Goal: Task Accomplishment & Management: Manage account settings

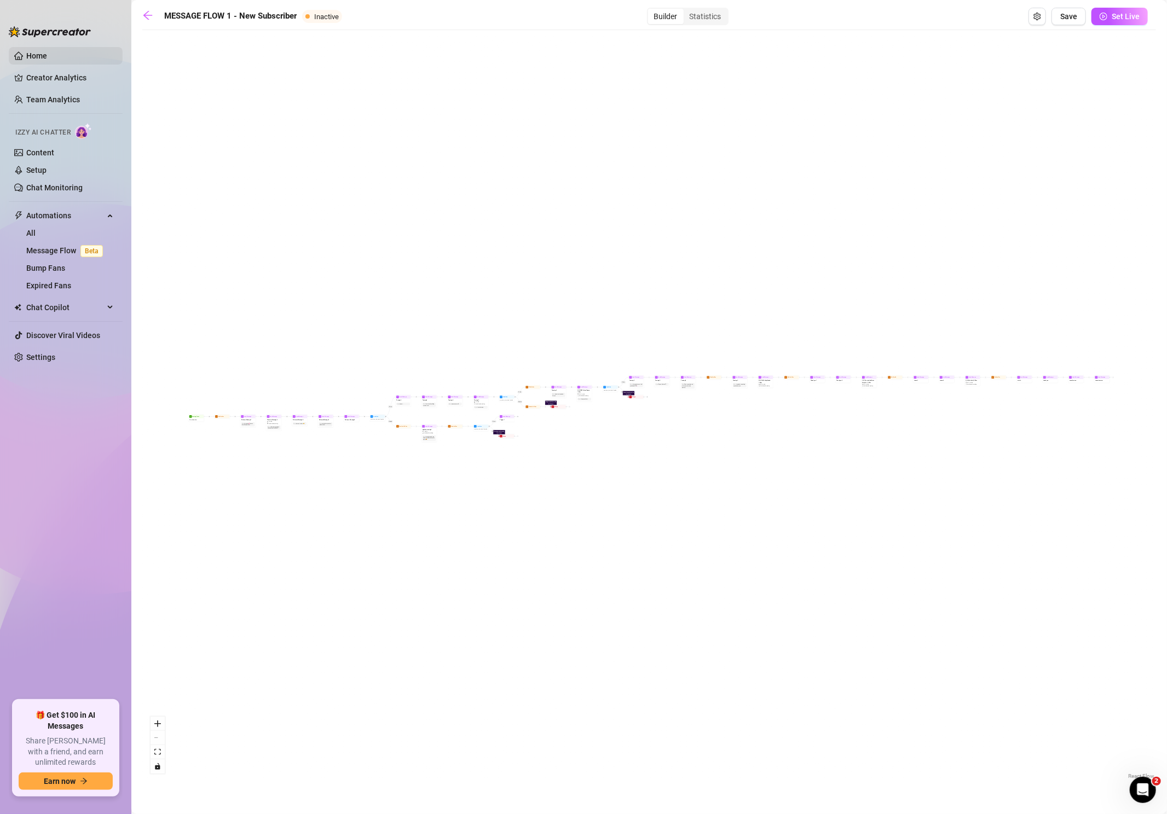
click at [47, 52] on link "Home" at bounding box center [36, 55] width 21 height 9
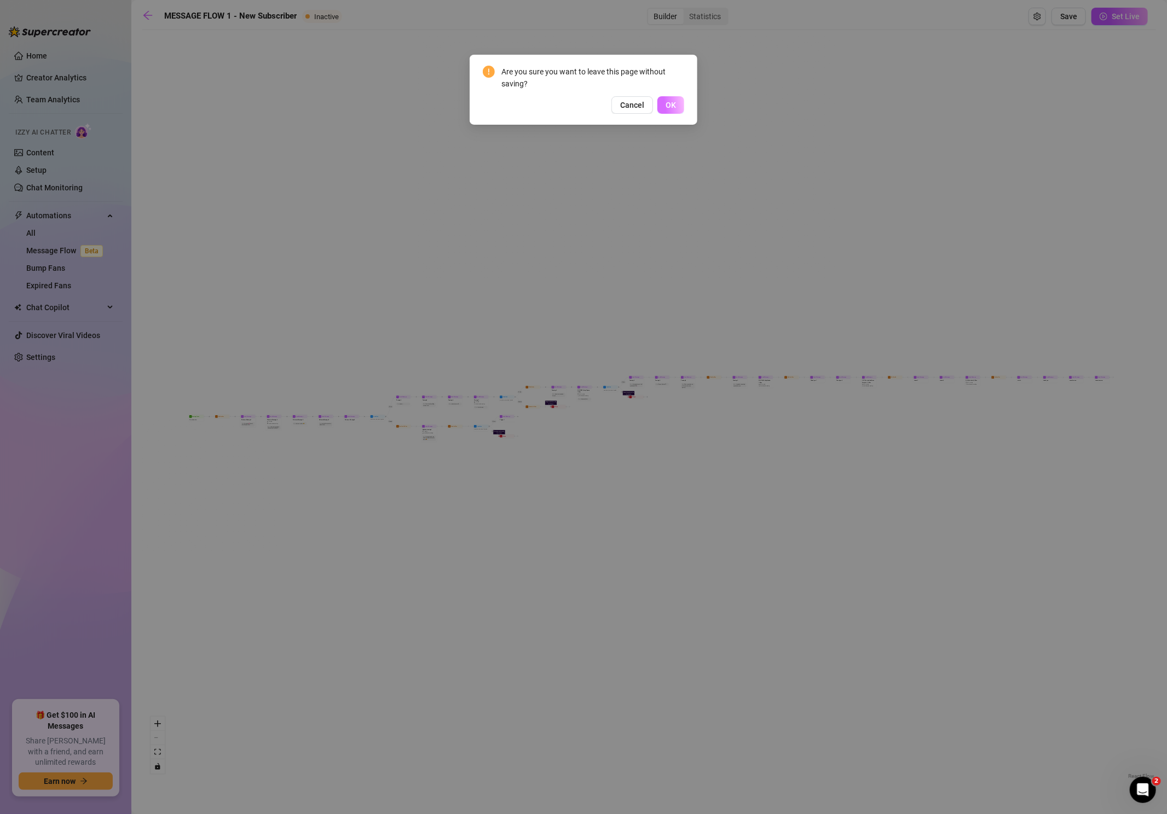
click at [669, 111] on button "OK" at bounding box center [670, 105] width 27 height 18
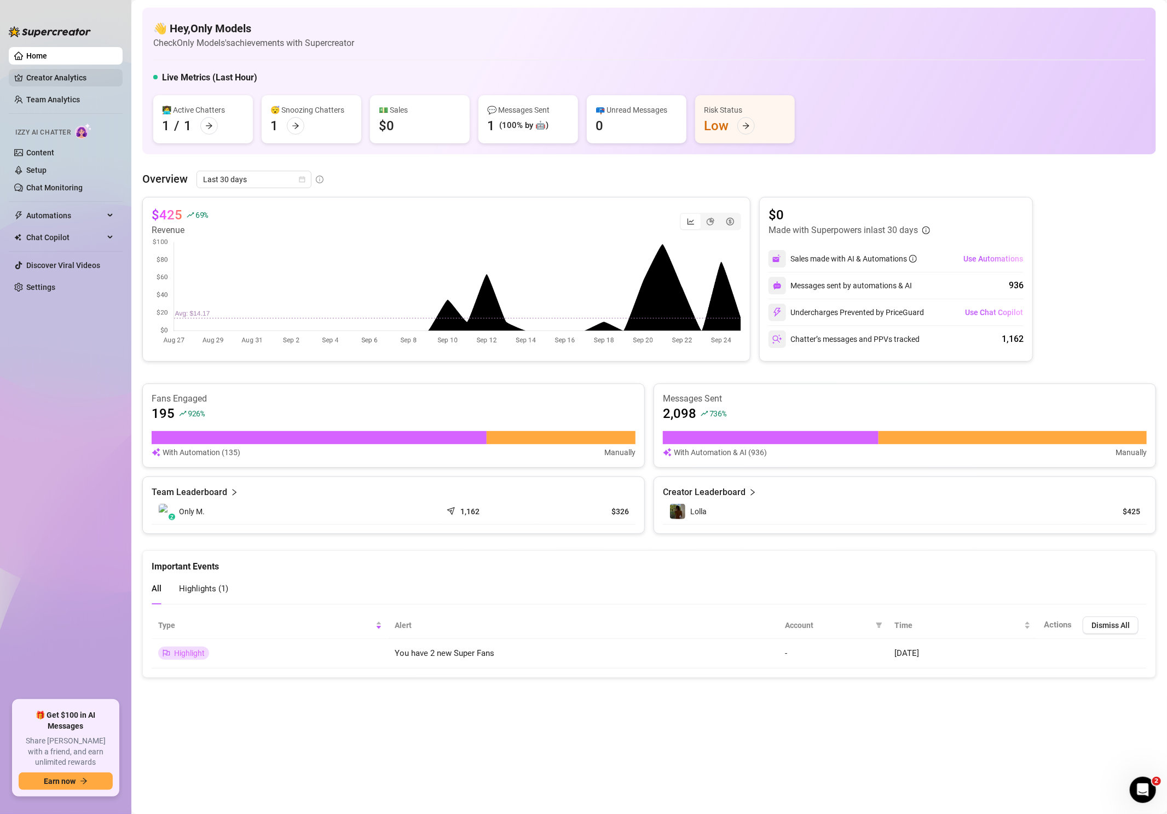
click at [56, 78] on link "Creator Analytics" at bounding box center [70, 78] width 88 height 18
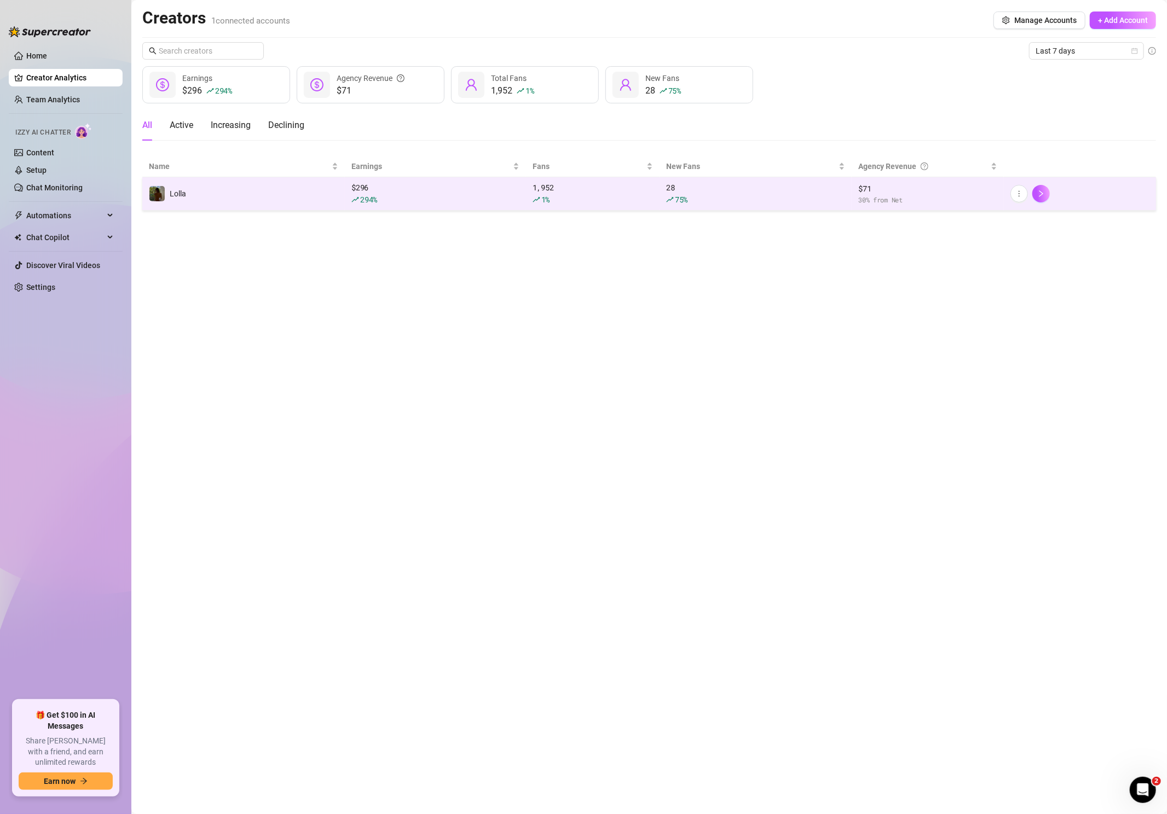
click at [308, 190] on td "Lolla" at bounding box center [243, 193] width 202 height 33
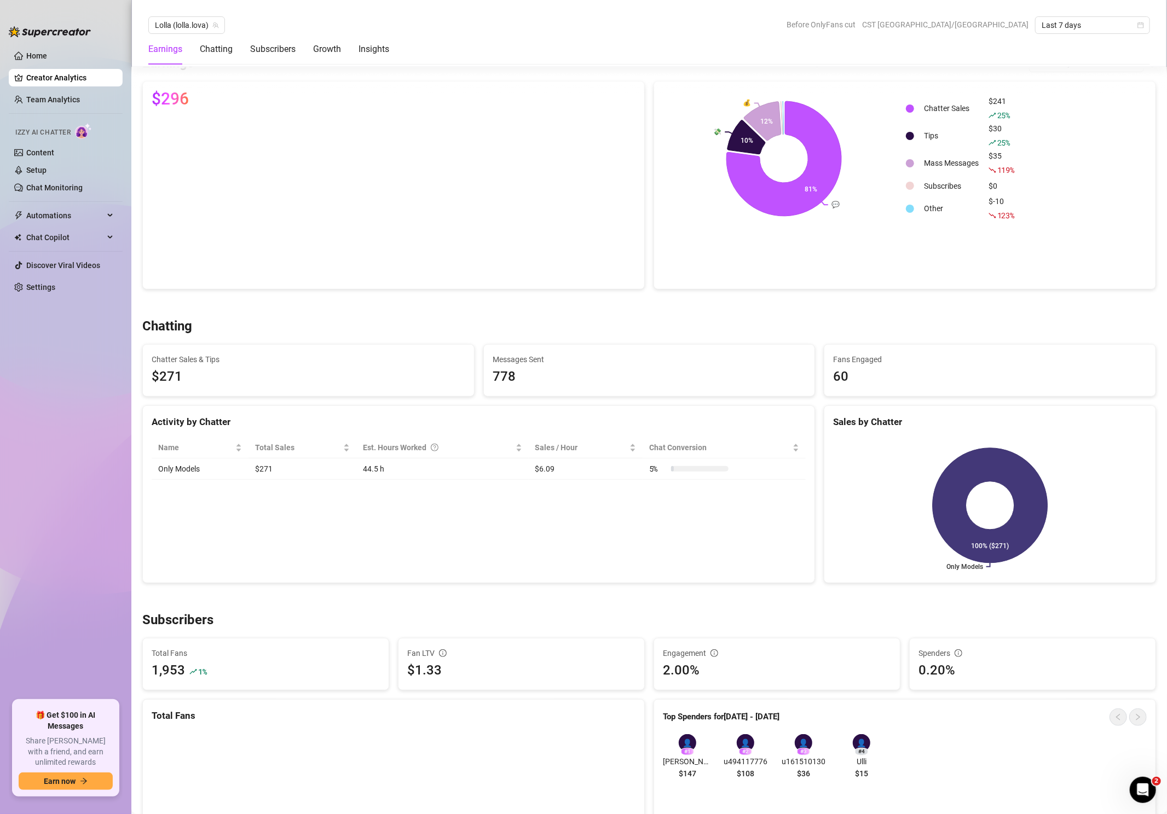
scroll to position [184, 0]
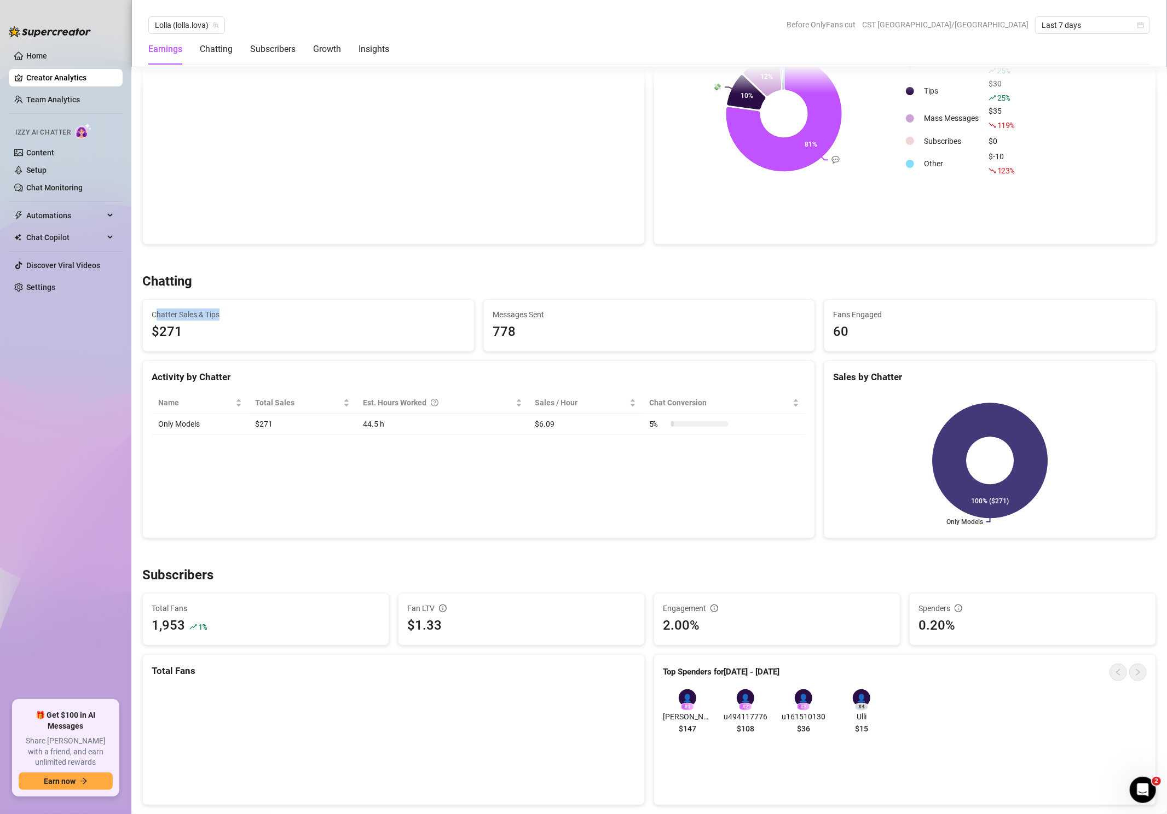
drag, startPoint x: 158, startPoint y: 311, endPoint x: 250, endPoint y: 305, distance: 92.2
click at [239, 311] on span "Chatter Sales & Tips" at bounding box center [309, 315] width 314 height 12
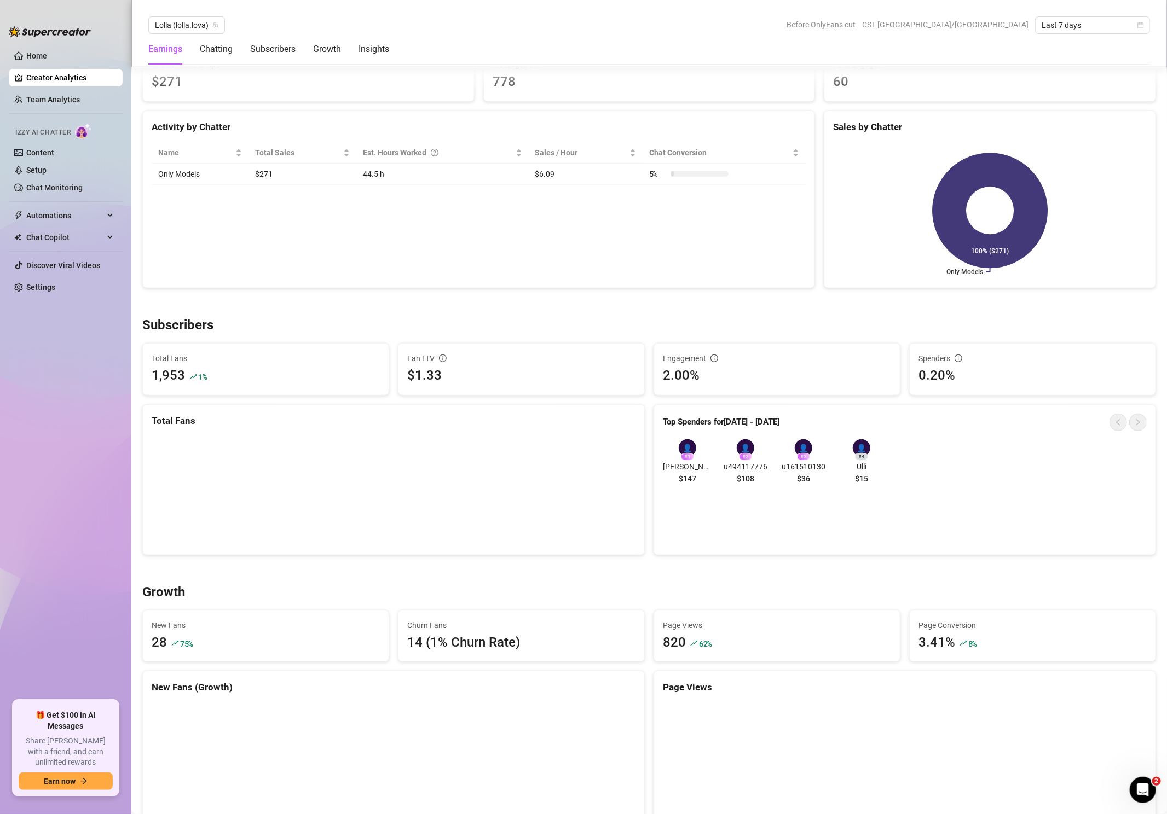
scroll to position [442, 0]
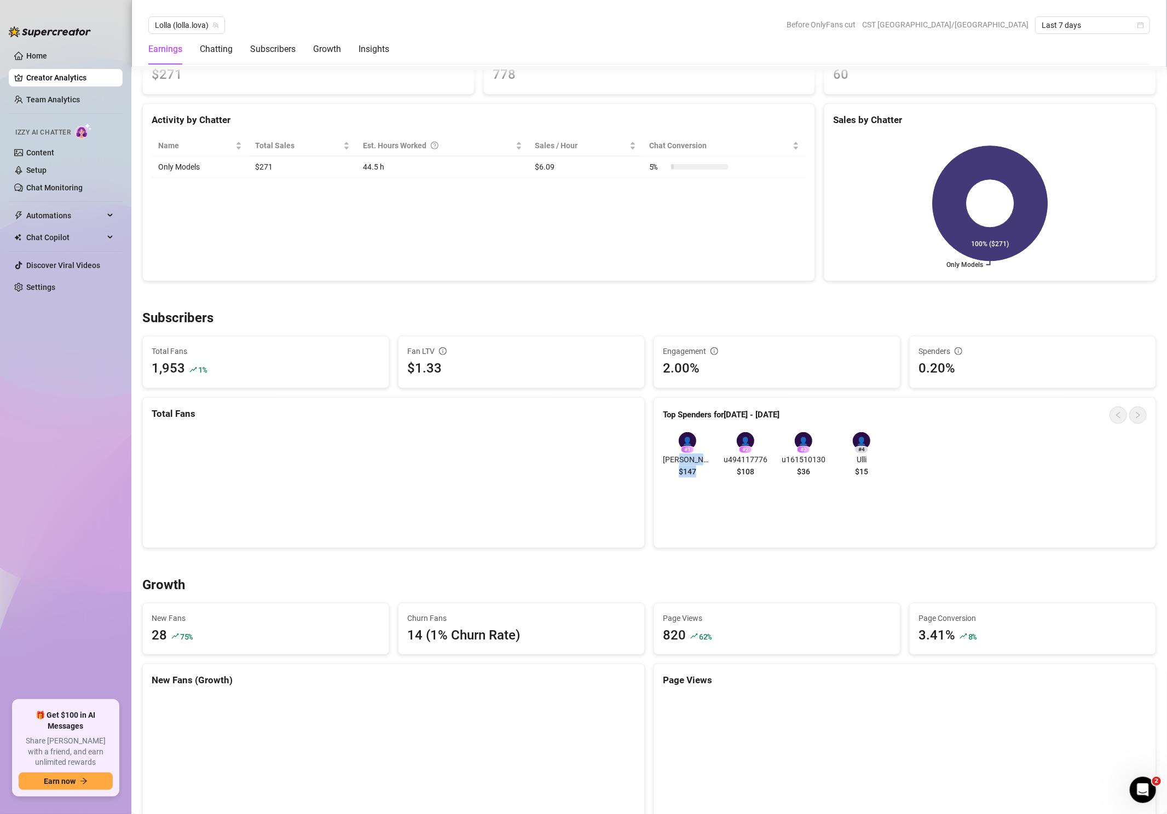
drag, startPoint x: 699, startPoint y: 466, endPoint x: 694, endPoint y: 479, distance: 14.5
click at [671, 466] on div "👤 # 1 [PERSON_NAME] $147" at bounding box center [687, 456] width 49 height 49
click at [63, 99] on link "Team Analytics" at bounding box center [53, 99] width 54 height 9
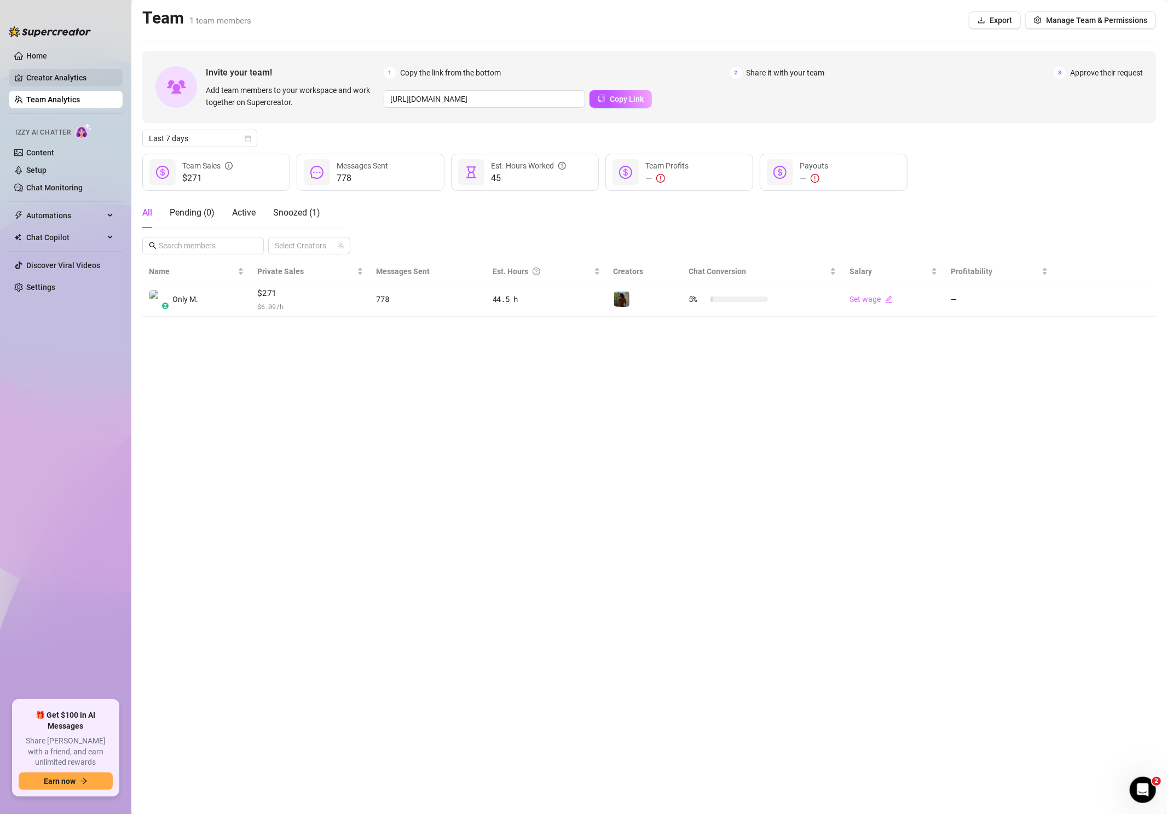
click at [34, 76] on link "Creator Analytics" at bounding box center [70, 78] width 88 height 18
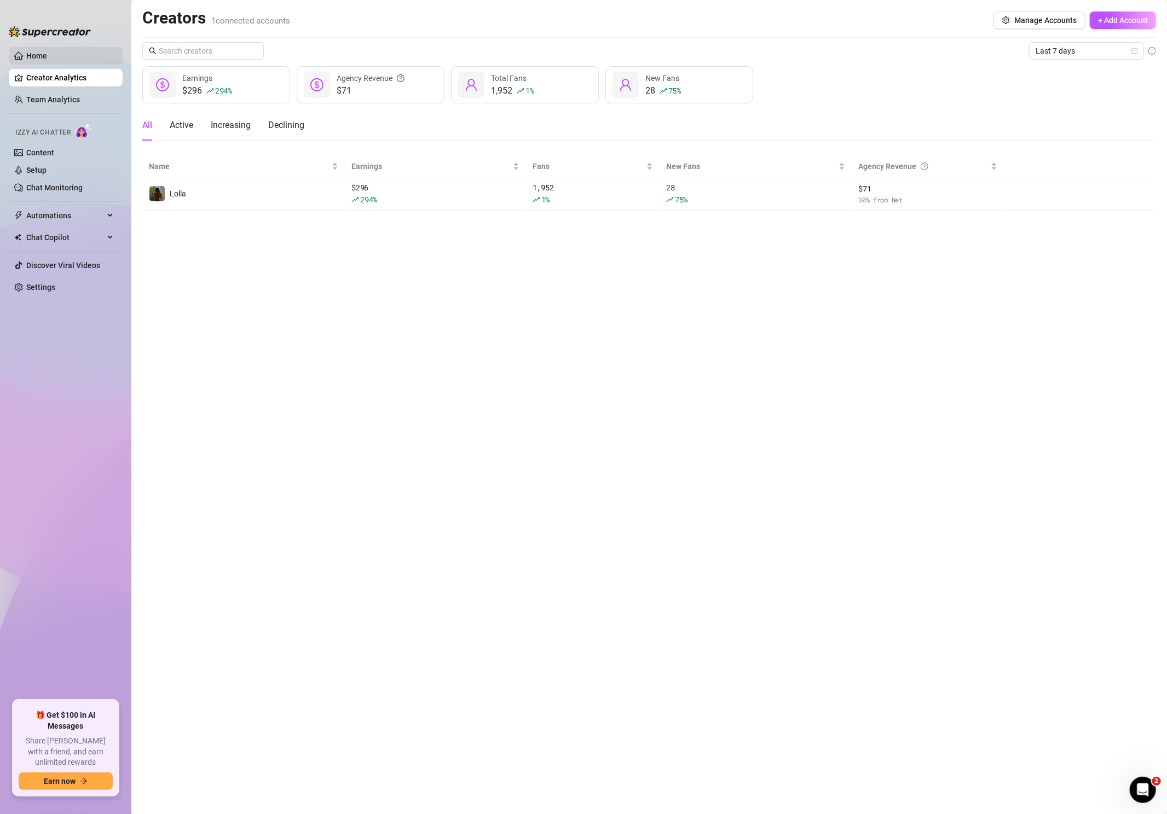
click at [47, 60] on link "Home" at bounding box center [36, 55] width 21 height 9
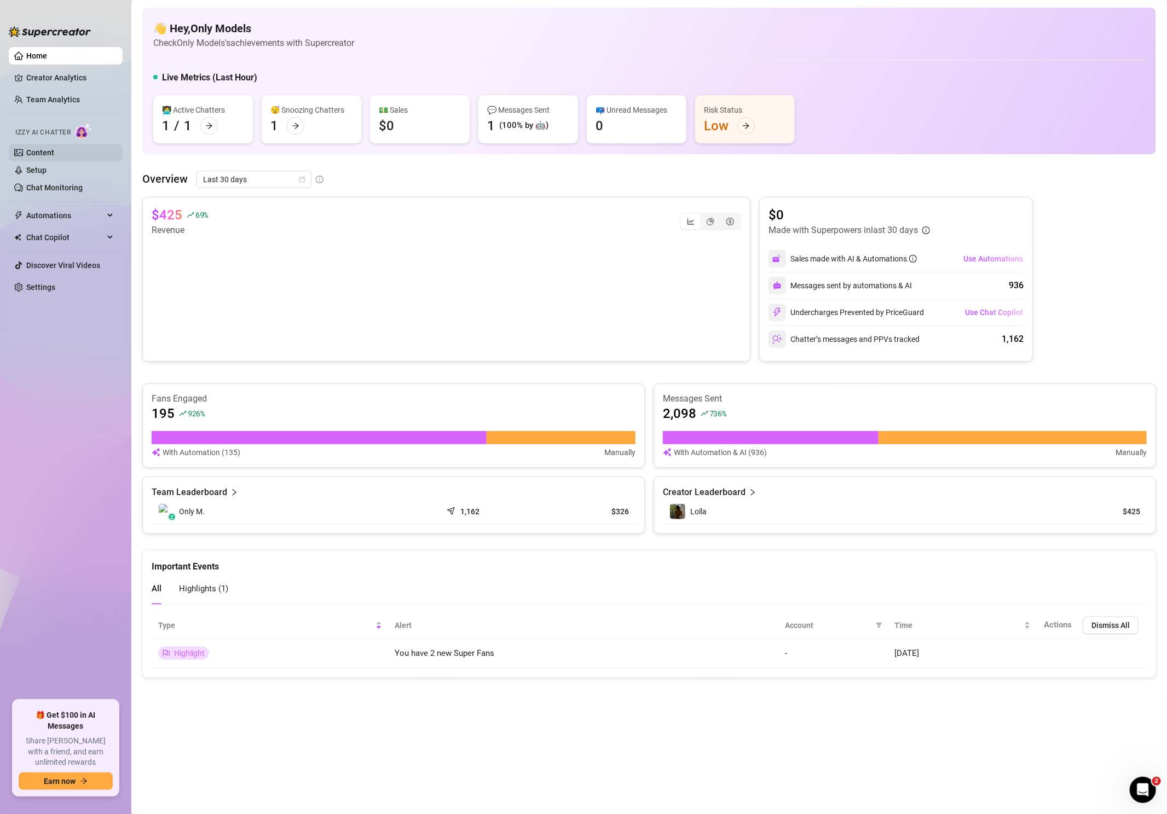
click at [31, 154] on link "Content" at bounding box center [40, 152] width 28 height 9
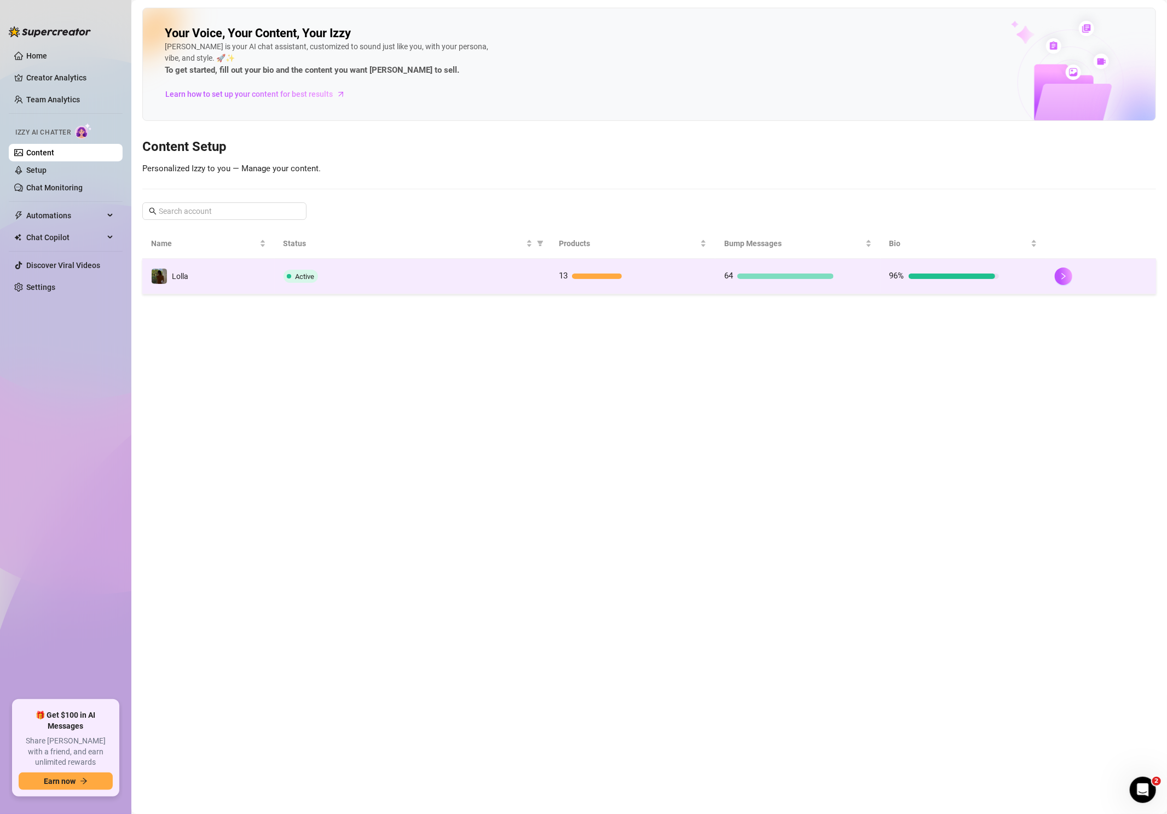
click at [478, 263] on td "Active" at bounding box center [412, 277] width 275 height 36
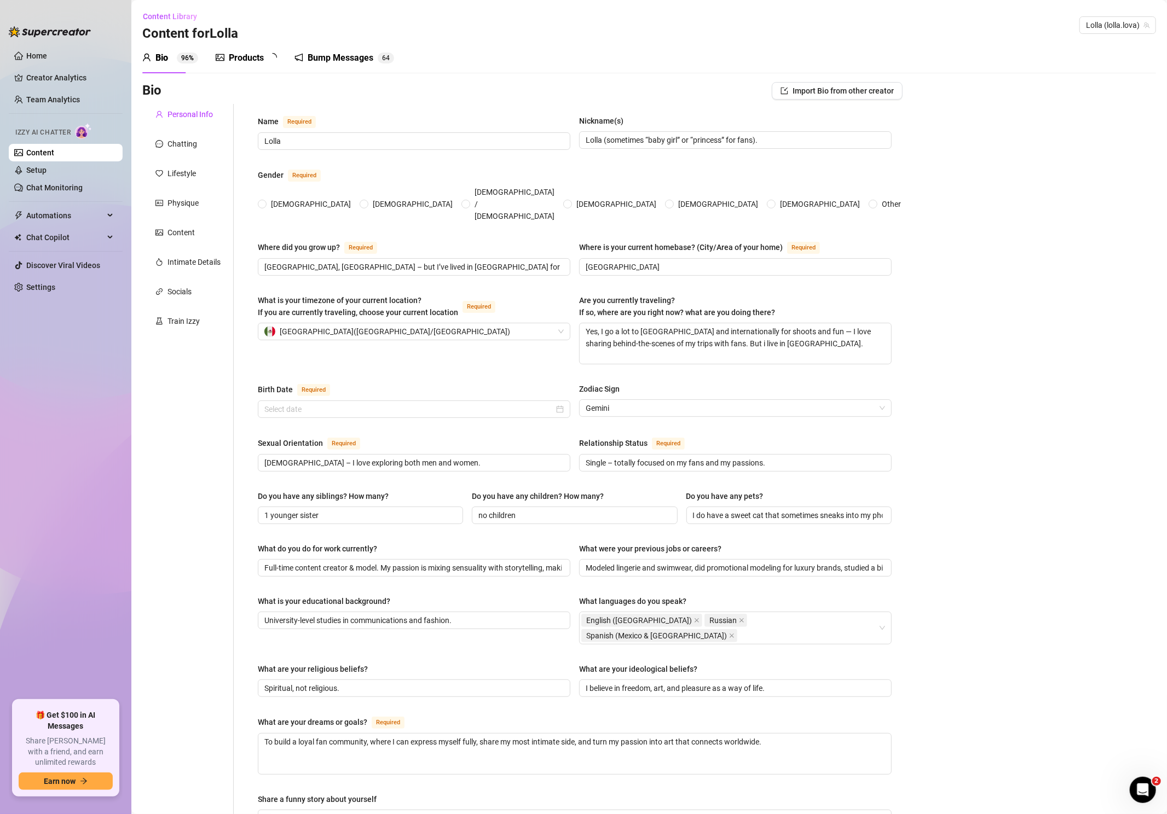
radio input "true"
type input "[DATE]"
drag, startPoint x: 197, startPoint y: 231, endPoint x: 205, endPoint y: 246, distance: 17.4
click at [197, 231] on div "Content" at bounding box center [187, 232] width 91 height 21
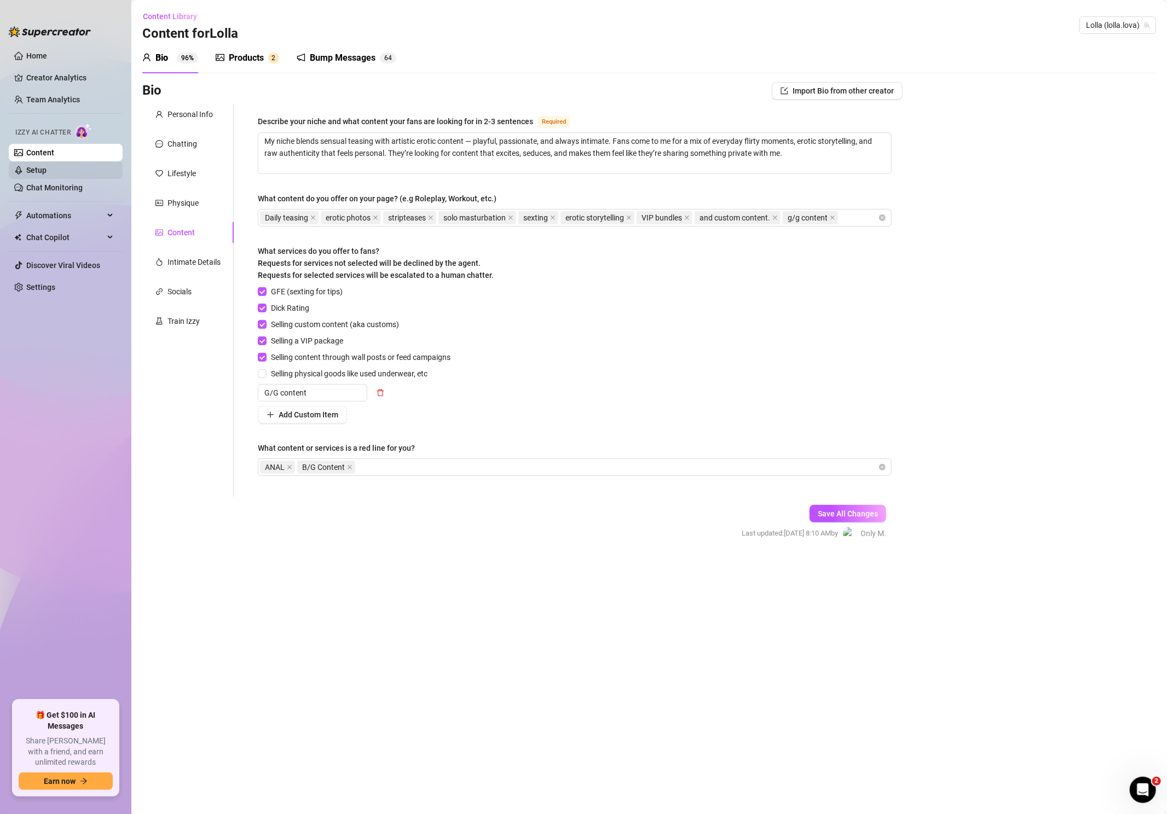
click at [47, 170] on link "Setup" at bounding box center [36, 170] width 20 height 9
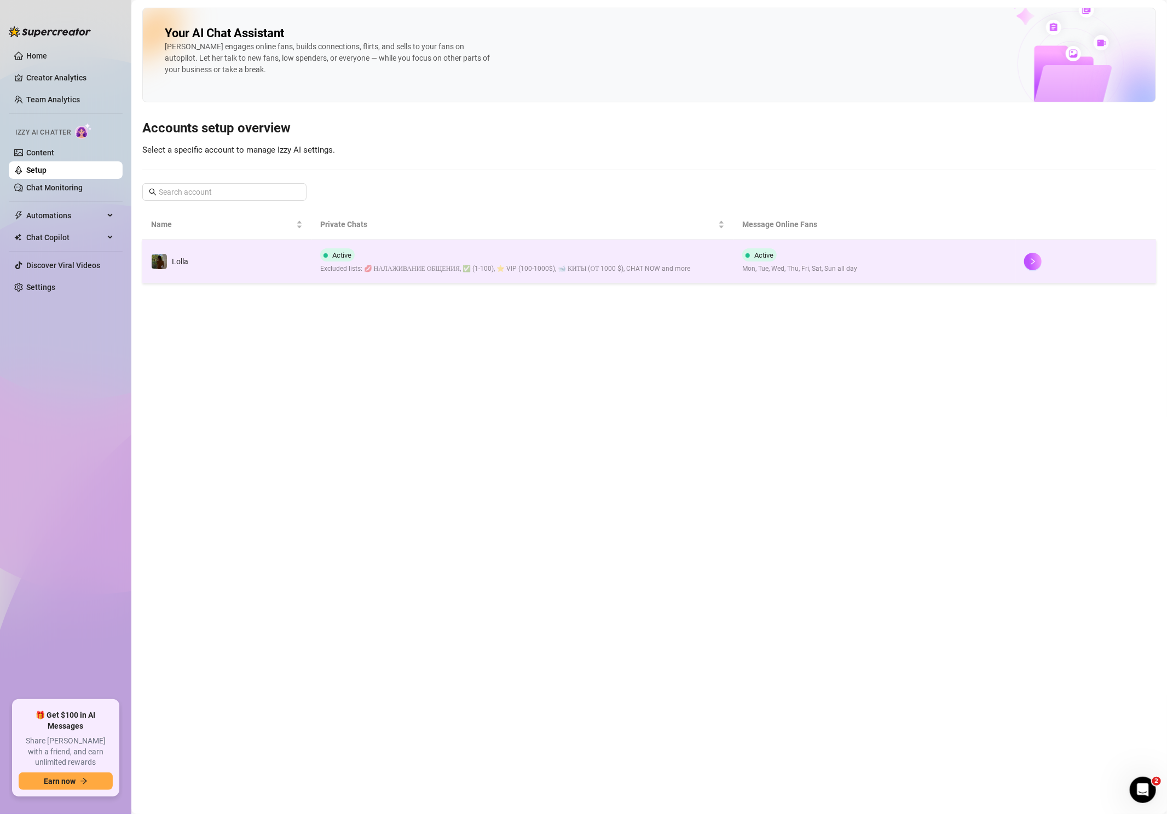
click at [351, 264] on span "Excluded lists: 💋 НАЛАЖИВАНИЕ ОБЩЕНИЯ, ✅ (1-100), ⭐️ VIP (100-1000$), 🐋 КИТЫ (О…" at bounding box center [505, 269] width 370 height 10
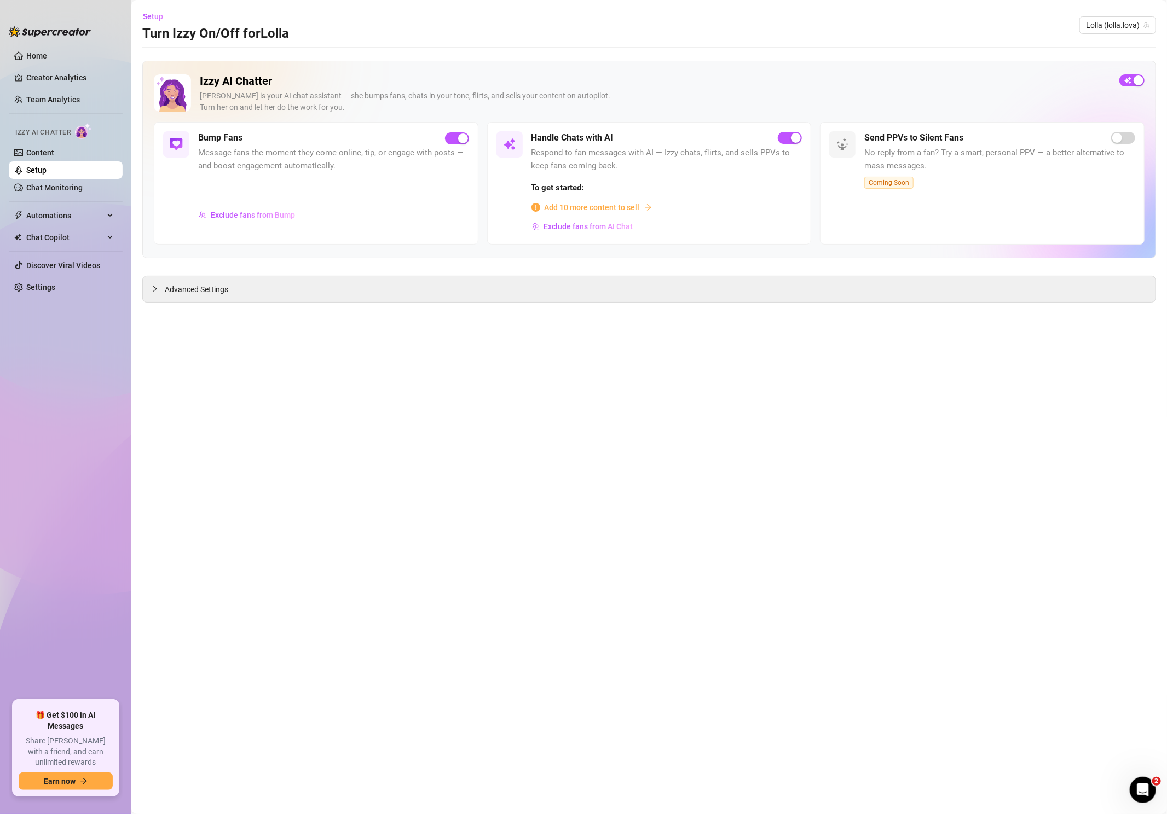
click at [635, 205] on span "Add 10 more content to sell" at bounding box center [592, 207] width 95 height 12
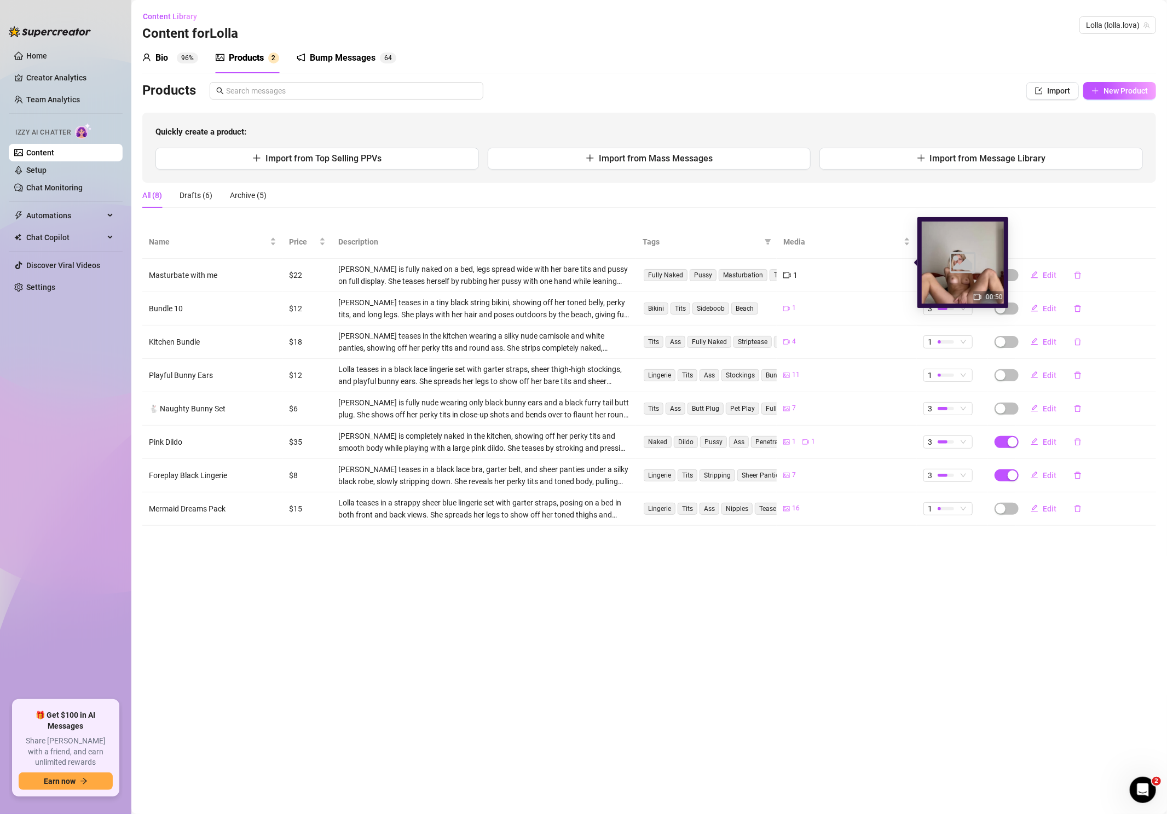
click at [786, 271] on icon "video-camera" at bounding box center [787, 275] width 8 height 8
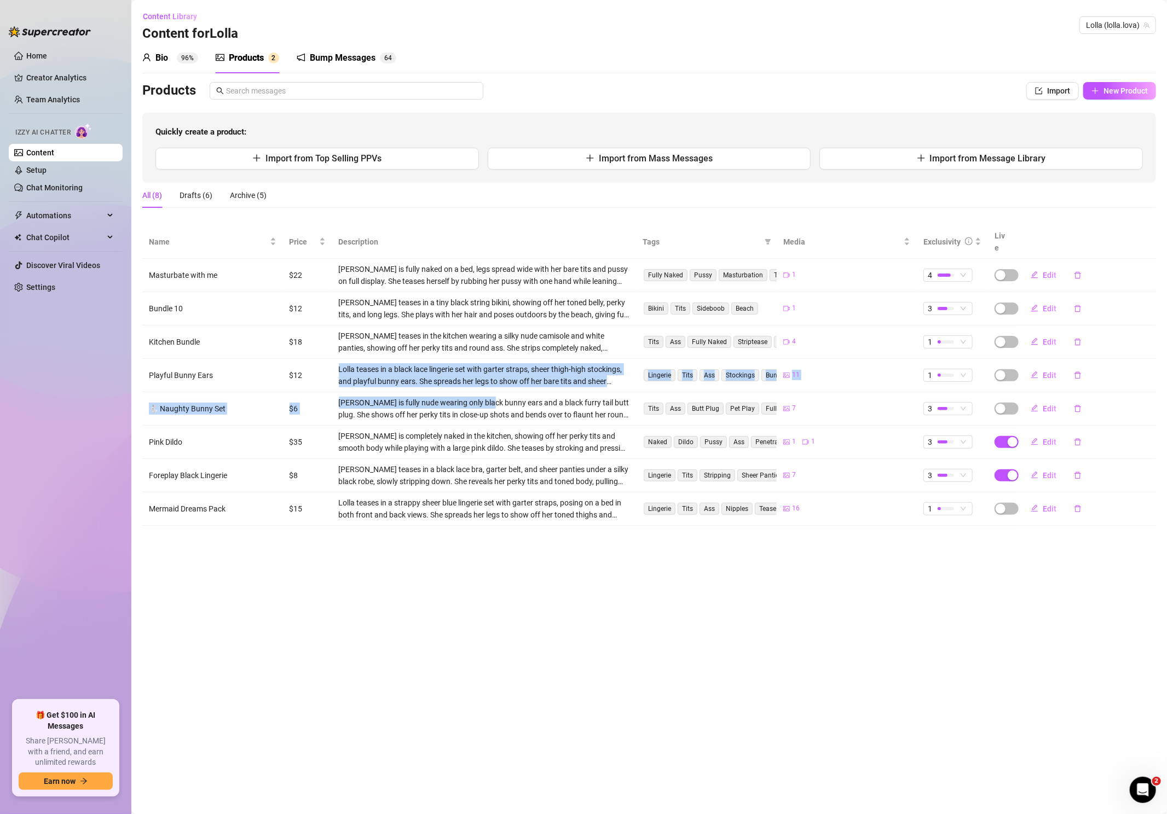
drag, startPoint x: 336, startPoint y: 355, endPoint x: 477, endPoint y: 379, distance: 142.8
click at [477, 379] on tbody "Masturbate with me $22 [PERSON_NAME] is fully naked on a bed, legs spread wide …" at bounding box center [649, 392] width 1014 height 267
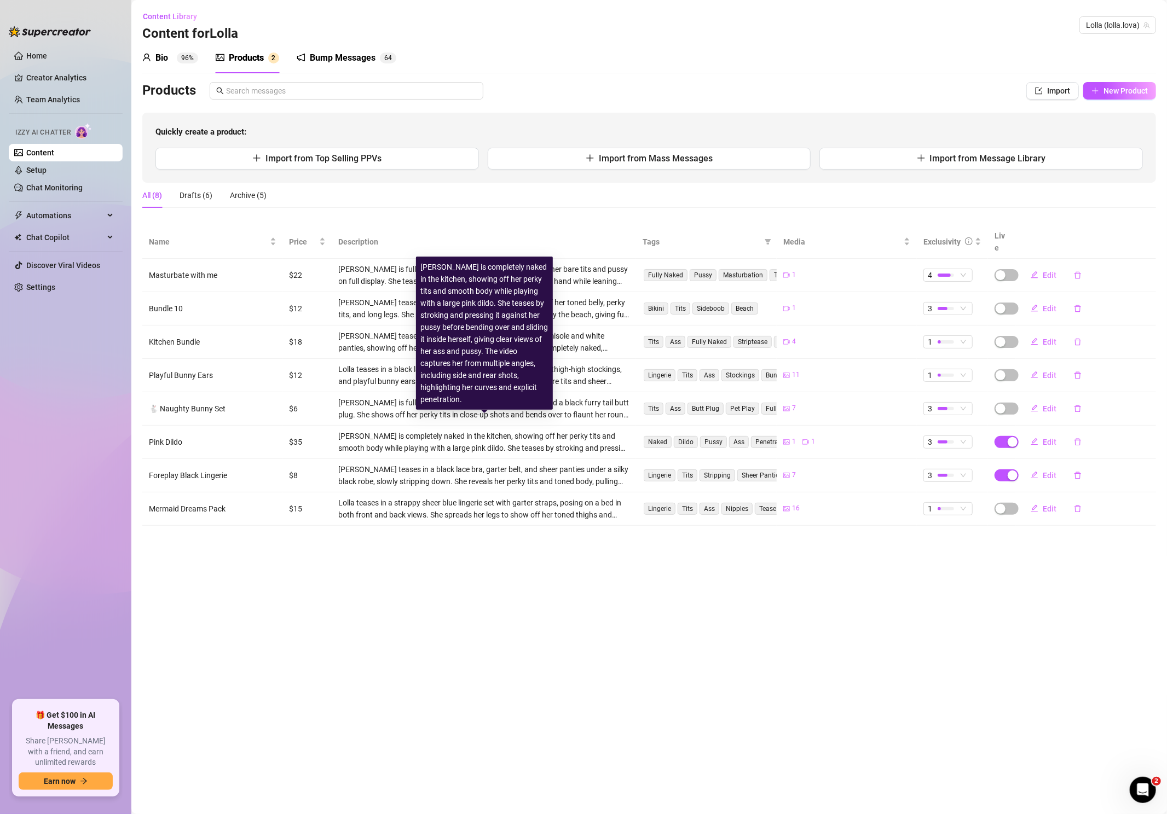
click at [497, 435] on div "[PERSON_NAME] is completely naked in the kitchen, showing off her perky tits an…" at bounding box center [484, 442] width 291 height 24
